Goal: Check status: Check status

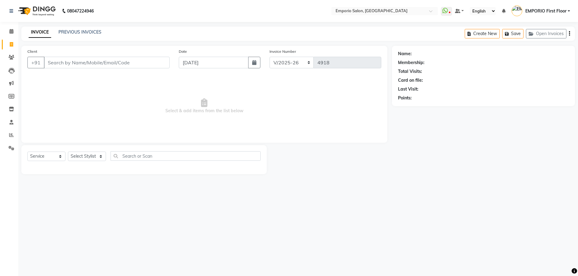
select select "6332"
select select "service"
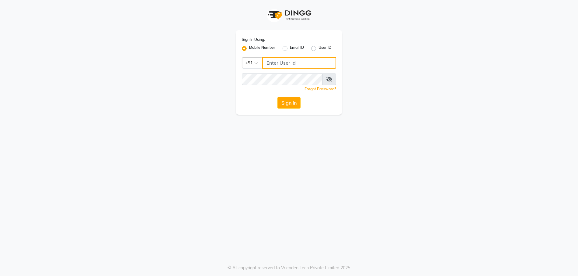
type input "9910222415"
click at [291, 102] on button "Sign In" at bounding box center [289, 103] width 23 height 12
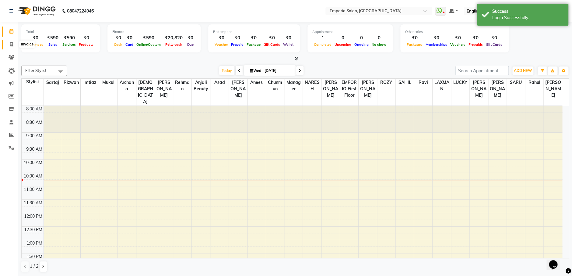
click at [11, 44] on icon at bounding box center [11, 44] width 3 height 5
select select "service"
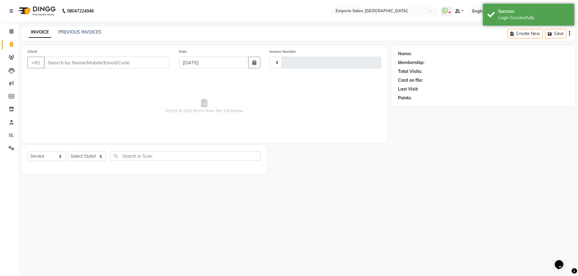
type input "4919"
select select "6332"
click at [61, 32] on link "PREVIOUS INVOICES" at bounding box center [79, 31] width 43 height 5
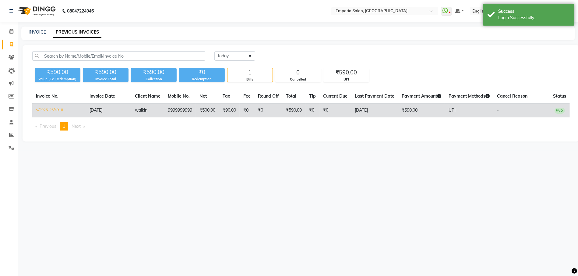
click at [465, 111] on td "UPI" at bounding box center [469, 110] width 48 height 14
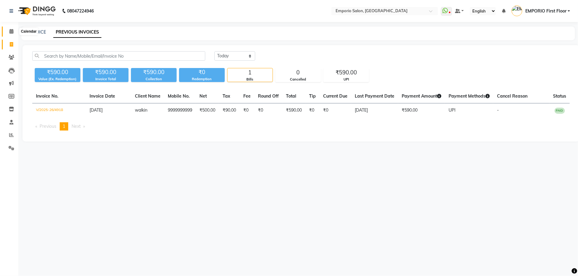
click at [14, 30] on span at bounding box center [11, 31] width 11 height 7
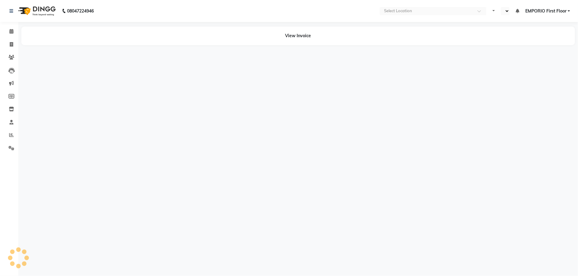
select select "en"
